Goal: Information Seeking & Learning: Learn about a topic

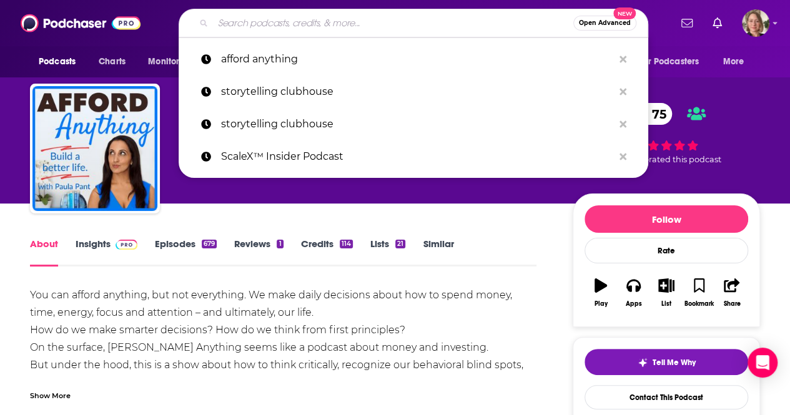
click at [317, 19] on input "Search podcasts, credits, & more..." at bounding box center [393, 23] width 360 height 20
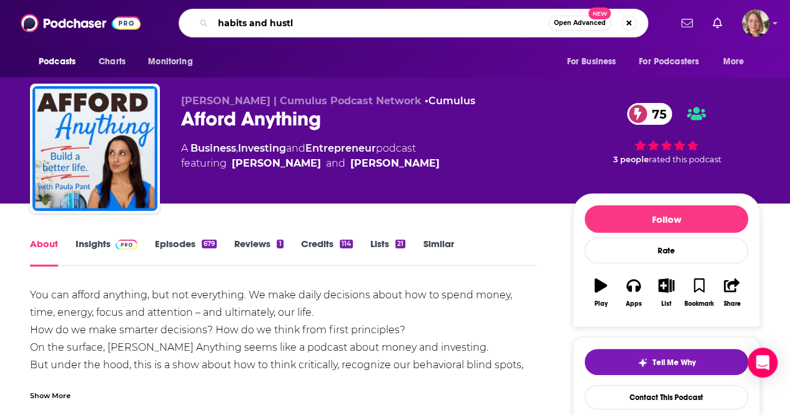
type input "habits and hustle"
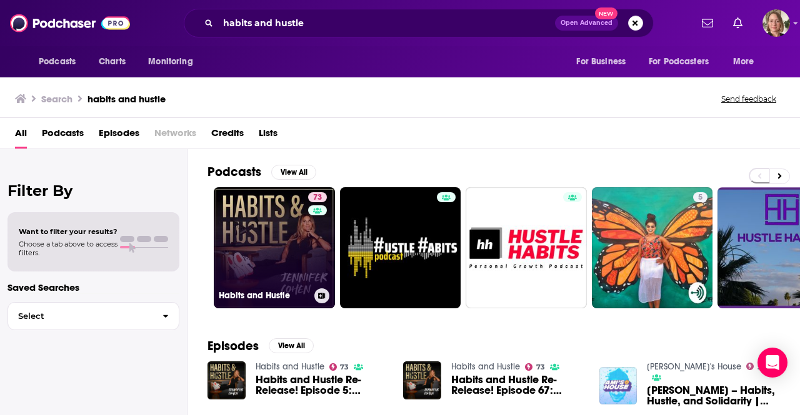
click at [310, 219] on div "73" at bounding box center [319, 240] width 22 height 96
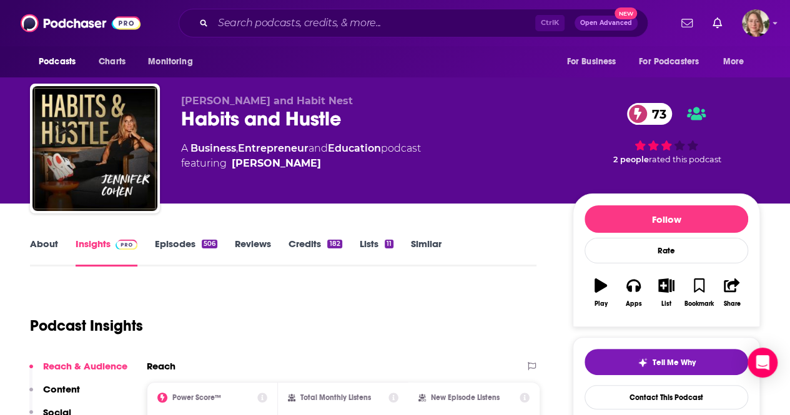
click at [40, 243] on link "About" at bounding box center [44, 252] width 28 height 29
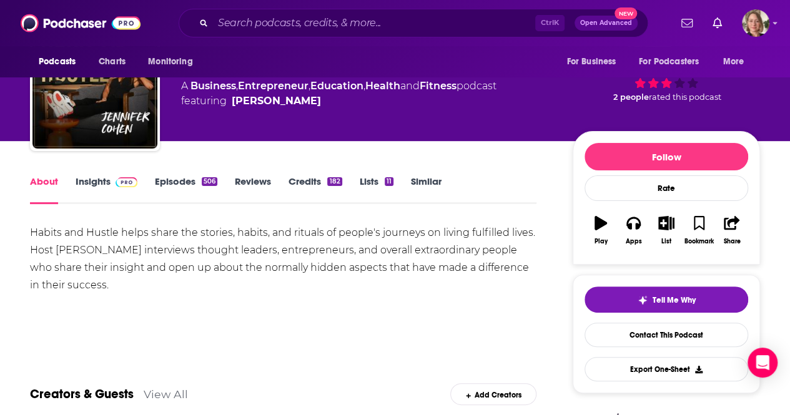
scroll to position [125, 0]
